Goal: Transaction & Acquisition: Purchase product/service

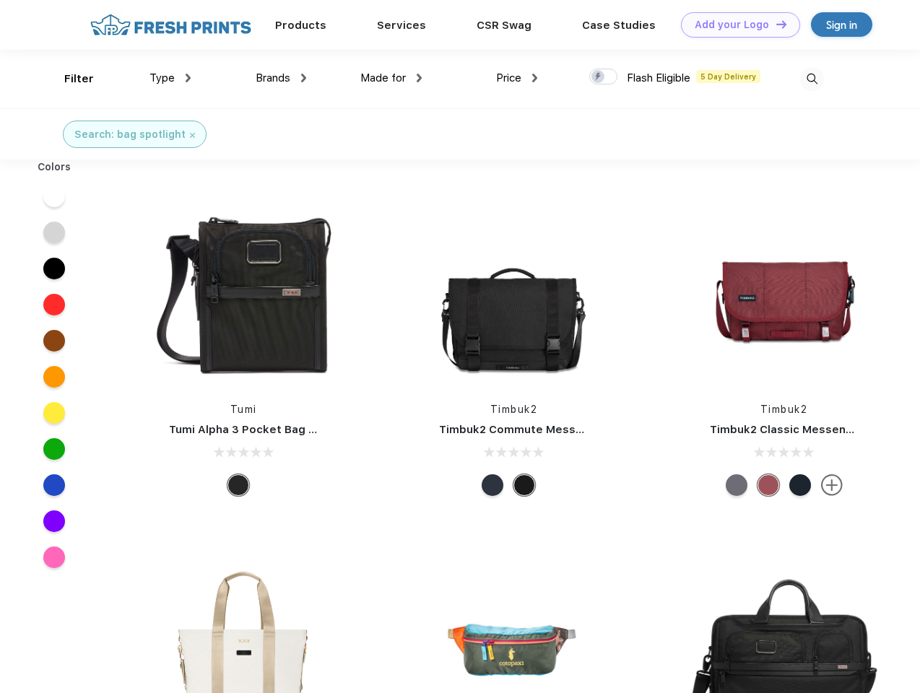
click at [735, 25] on link "Add your Logo Design Tool" at bounding box center [740, 24] width 119 height 25
click at [0, 0] on div "Design Tool" at bounding box center [0, 0] width 0 height 0
click at [775, 24] on link "Add your Logo Design Tool" at bounding box center [740, 24] width 119 height 25
click at [69, 79] on div "Filter" at bounding box center [79, 79] width 30 height 17
click at [170, 78] on span "Type" at bounding box center [161, 77] width 25 height 13
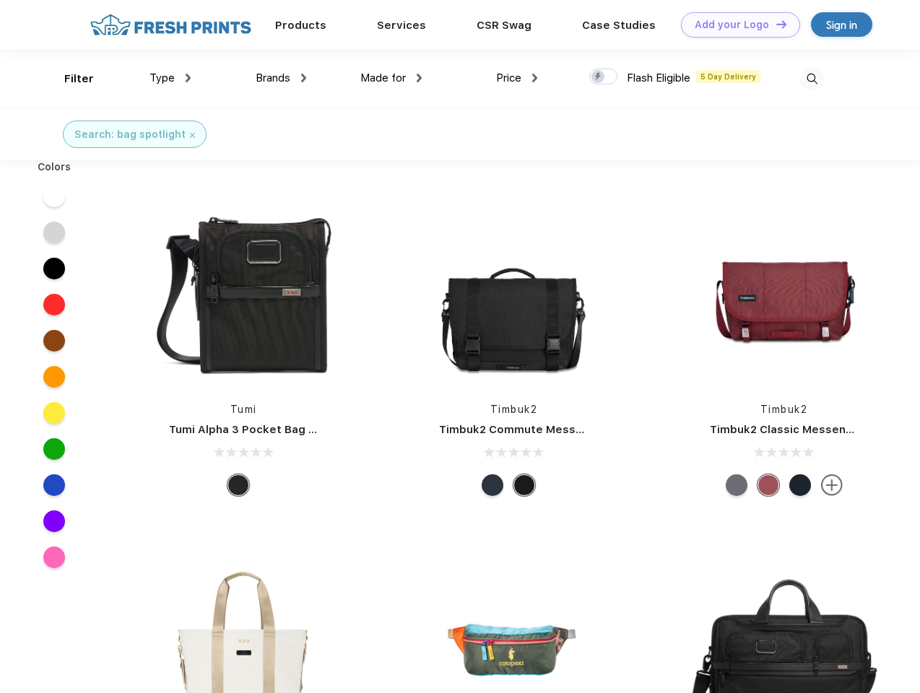
click at [281, 78] on span "Brands" at bounding box center [273, 77] width 35 height 13
click at [391, 78] on span "Made for" at bounding box center [382, 77] width 45 height 13
click at [517, 78] on span "Price" at bounding box center [508, 77] width 25 height 13
click at [604, 77] on div at bounding box center [603, 77] width 28 height 16
click at [599, 77] on input "checkbox" at bounding box center [593, 72] width 9 height 9
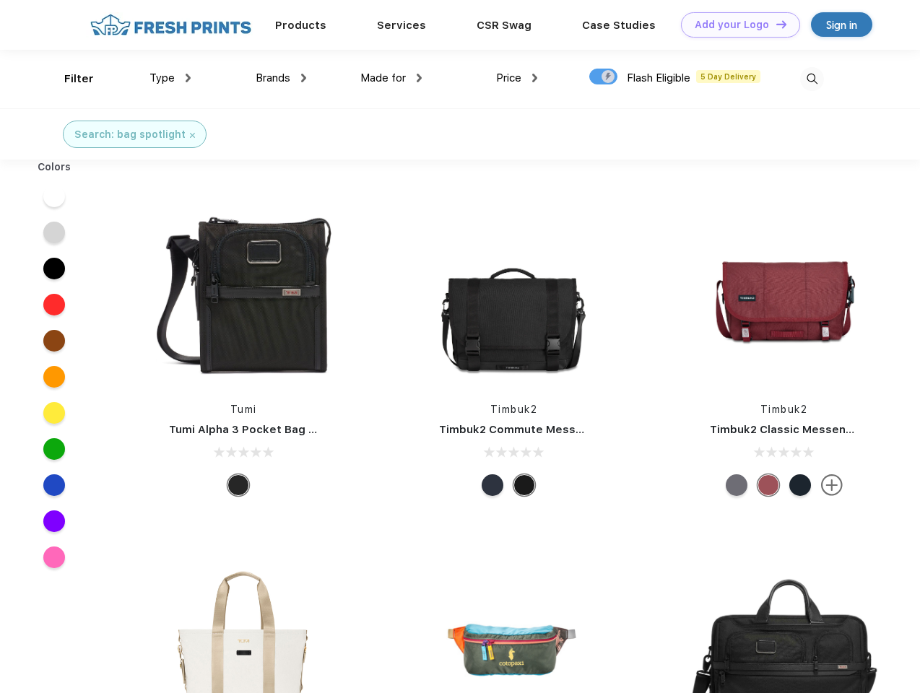
click at [812, 79] on img at bounding box center [812, 79] width 24 height 24
